Goal: Information Seeking & Learning: Compare options

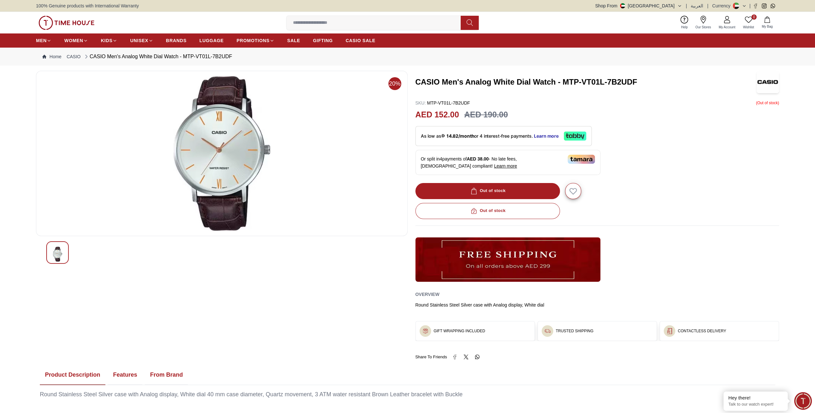
click at [418, 80] on h3 "CASIO Men's Analog White Dial Watch - MTP-VT01L-7B2UDF" at bounding box center [583, 82] width 334 height 10
drag, startPoint x: 416, startPoint y: 81, endPoint x: 463, endPoint y: 79, distance: 47.0
click at [463, 79] on h3 "CASIO Men's Analog White Dial Watch - MTP-VT01L-7B2UDF" at bounding box center [583, 82] width 334 height 10
drag, startPoint x: 463, startPoint y: 79, endPoint x: 451, endPoint y: 80, distance: 12.2
copy h3 "CASIO Men's"
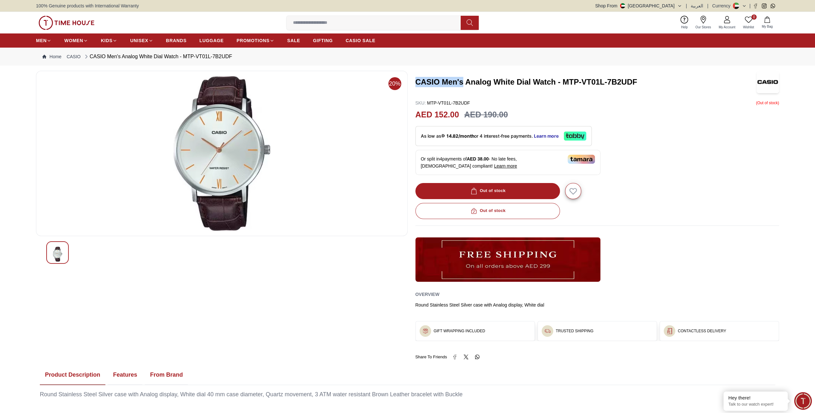
click at [354, 19] on input at bounding box center [376, 22] width 179 height 13
click at [355, 20] on input at bounding box center [376, 22] width 179 height 13
drag, startPoint x: 355, startPoint y: 23, endPoint x: 336, endPoint y: 23, distance: 19.3
click at [337, 23] on input at bounding box center [376, 22] width 179 height 13
paste input "**********"
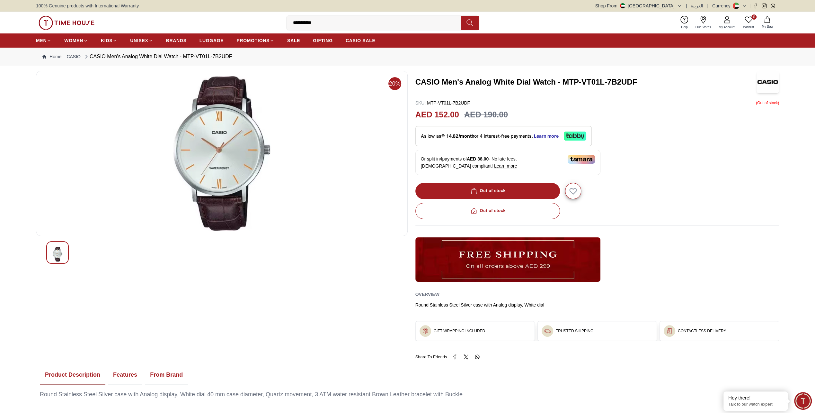
type input "**********"
click at [471, 20] on icon at bounding box center [470, 23] width 6 height 6
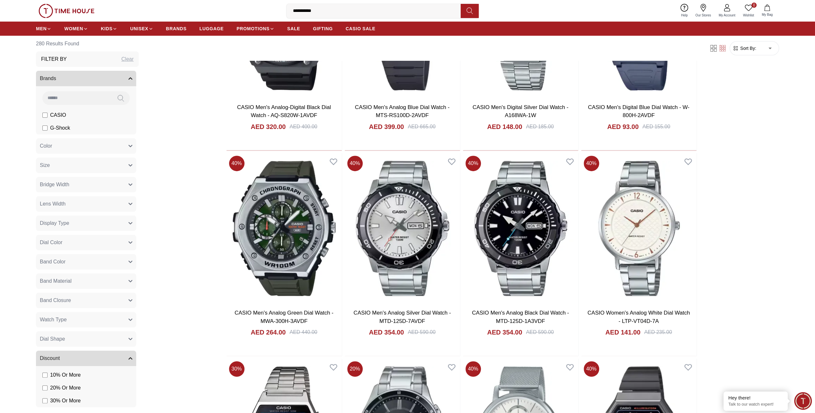
scroll to position [156, 0]
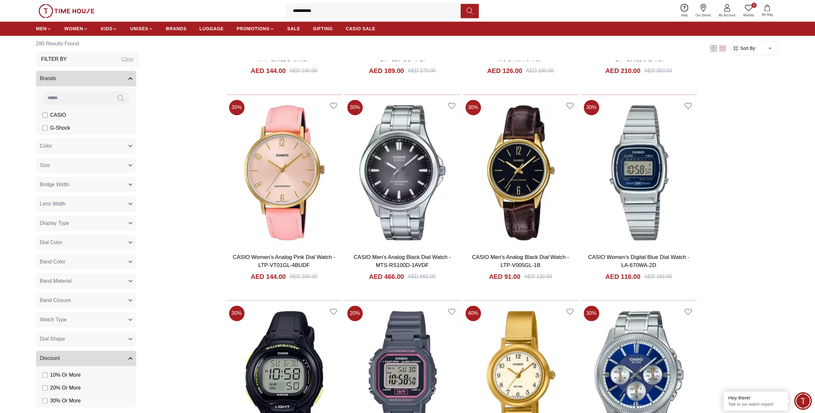
scroll to position [841, 0]
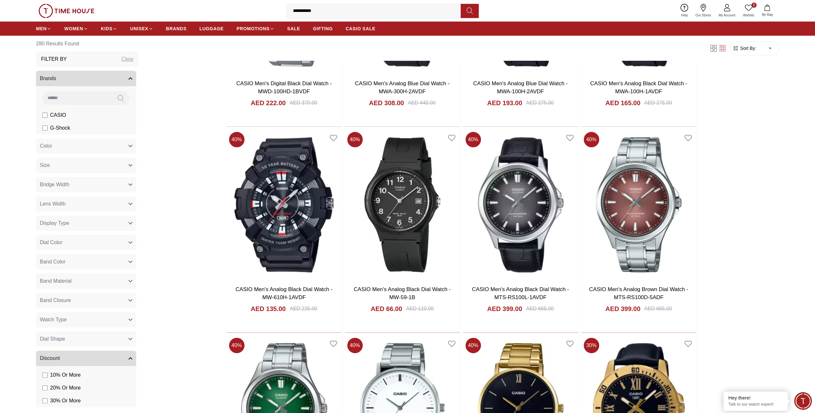
scroll to position [2527, 0]
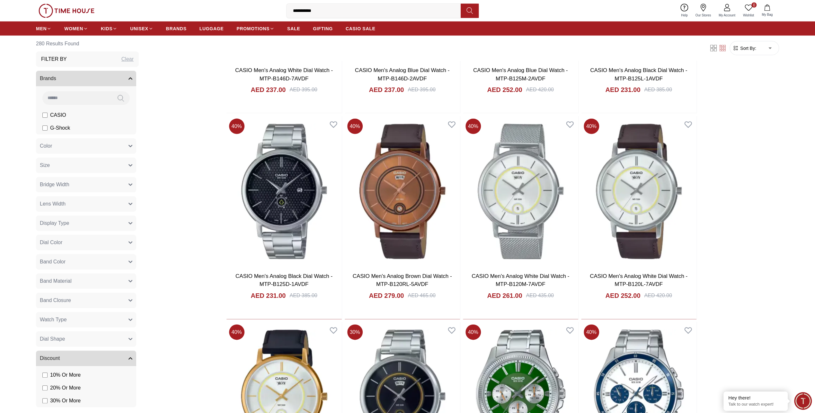
scroll to position [3700, 0]
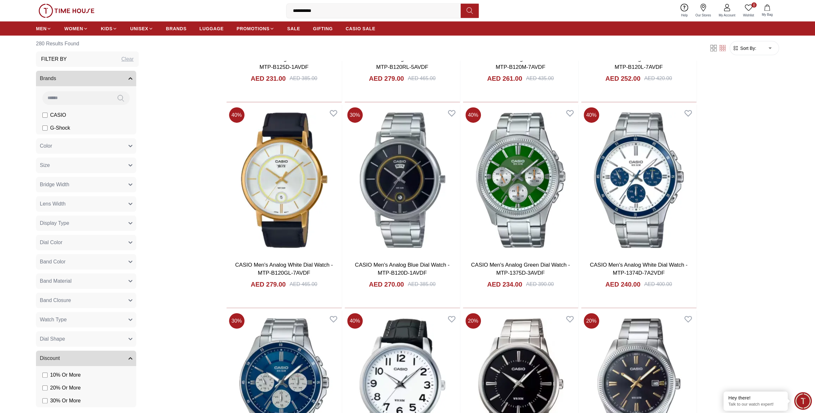
scroll to position [3903, 0]
